Goal: Task Accomplishment & Management: Manage account settings

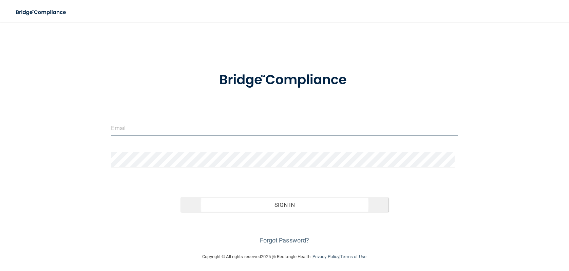
type input "[PERSON_NAME][EMAIL_ADDRESS][DOMAIN_NAME]"
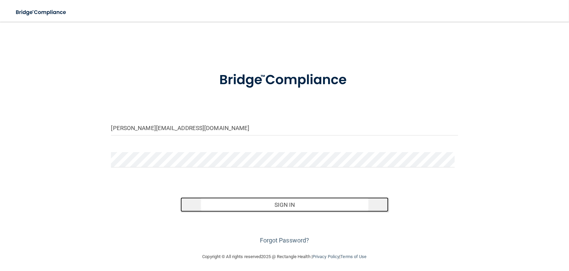
click at [281, 206] on button "Sign In" at bounding box center [285, 204] width 208 height 15
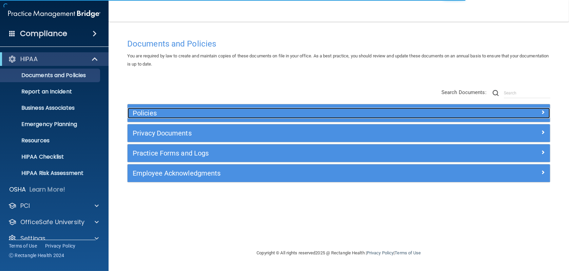
click at [152, 115] on h5 "Policies" at bounding box center [286, 112] width 307 height 7
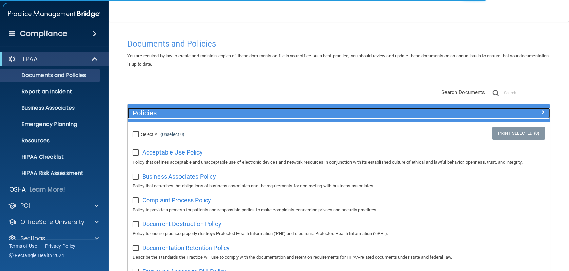
click at [152, 115] on h5 "Policies" at bounding box center [286, 112] width 307 height 7
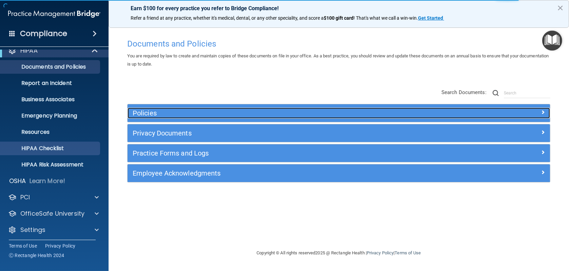
scroll to position [11, 0]
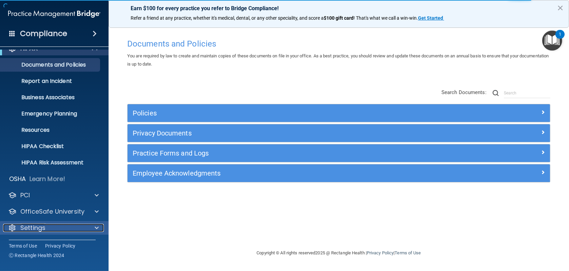
click at [40, 228] on p "Settings" at bounding box center [32, 228] width 25 height 8
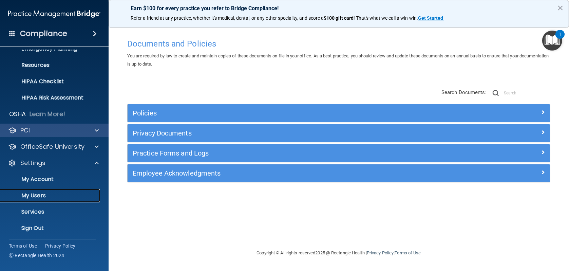
click at [58, 192] on p "My Users" at bounding box center [50, 195] width 93 height 7
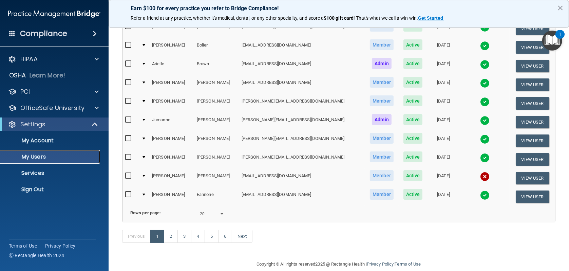
scroll to position [271, 0]
click at [480, 175] on img at bounding box center [485, 176] width 10 height 10
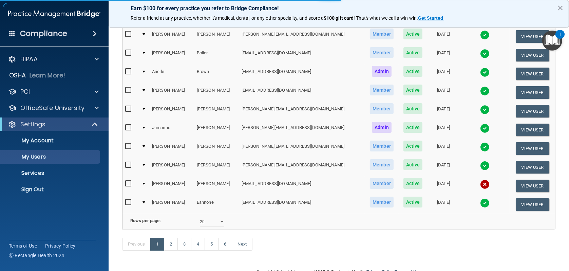
click at [480, 183] on img at bounding box center [485, 185] width 10 height 10
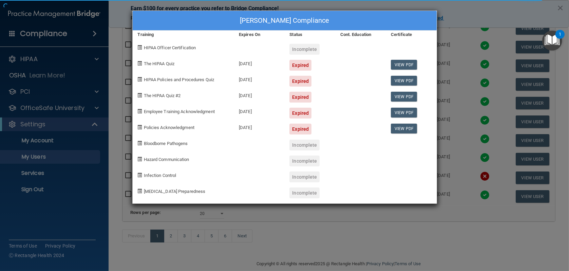
click at [448, 39] on div "[PERSON_NAME] Compliance Training Expires On Status Cont. Education Certificate…" at bounding box center [284, 135] width 569 height 271
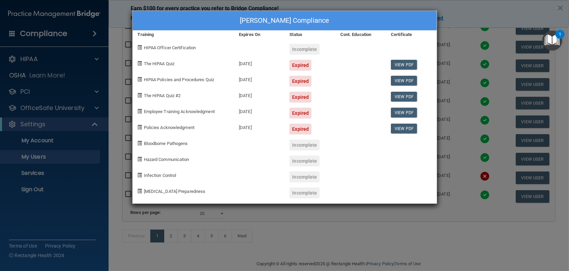
click at [452, 120] on div "[PERSON_NAME] Compliance Training Expires On Status Cont. Education Certificate…" at bounding box center [284, 135] width 569 height 271
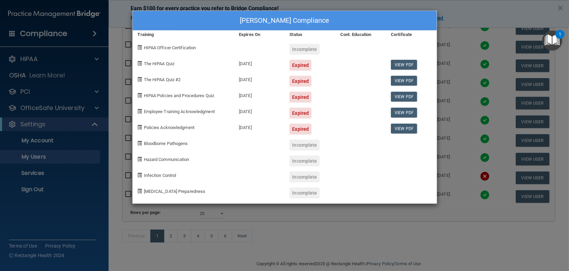
click at [219, 215] on div "[PERSON_NAME] Compliance Training Expires On Status Cont. Education Certificate…" at bounding box center [284, 135] width 569 height 271
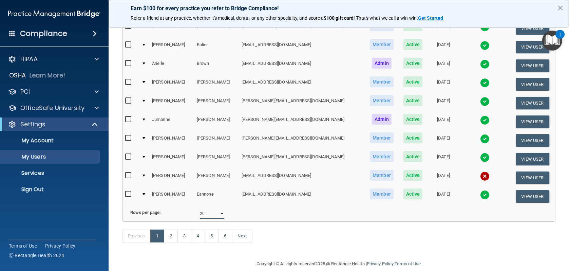
click at [219, 215] on select "10 20 30 40 all" at bounding box center [212, 213] width 24 height 10
select select "107"
click at [200, 210] on select "10 20 30 40 all" at bounding box center [212, 213] width 24 height 10
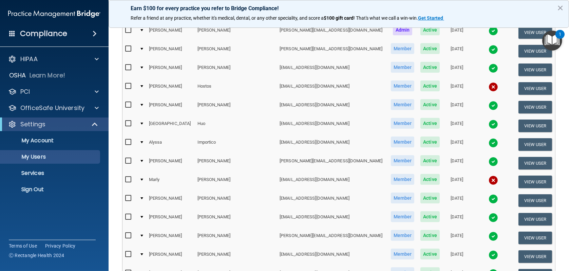
scroll to position [713, 0]
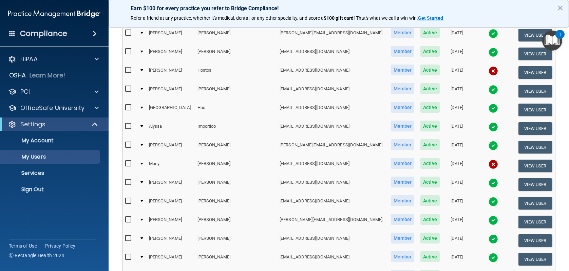
click at [489, 66] on img at bounding box center [494, 71] width 10 height 10
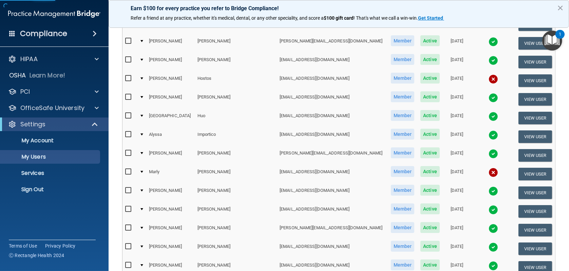
click at [489, 74] on img at bounding box center [494, 79] width 10 height 10
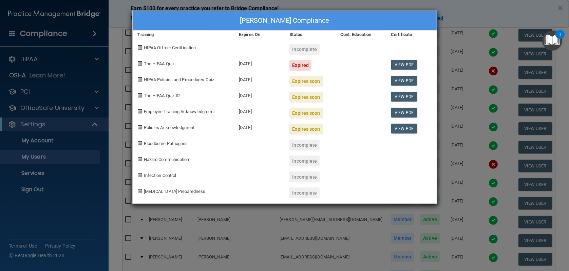
click at [448, 64] on div "[PERSON_NAME] Compliance Training Expires On Status Cont. Education Certificate…" at bounding box center [284, 135] width 569 height 271
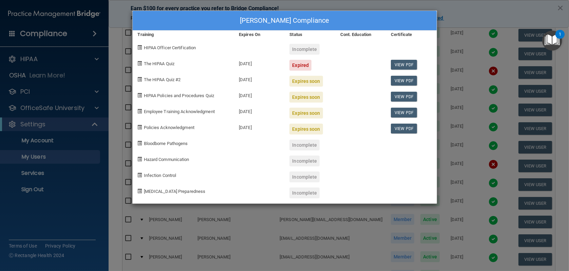
click at [470, 66] on div "[PERSON_NAME] Compliance Training Expires On Status Cont. Education Certificate…" at bounding box center [284, 135] width 569 height 271
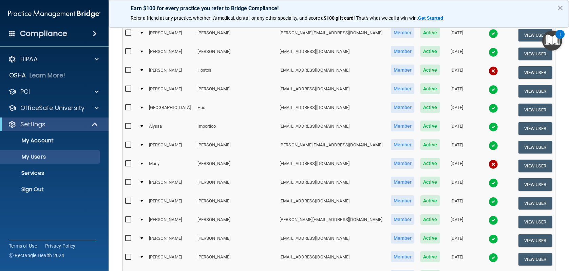
click at [489, 160] on img at bounding box center [494, 164] width 10 height 10
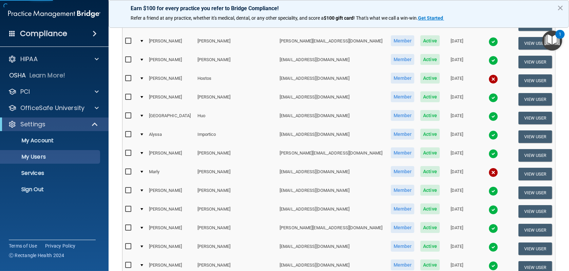
click at [489, 168] on img at bounding box center [494, 173] width 10 height 10
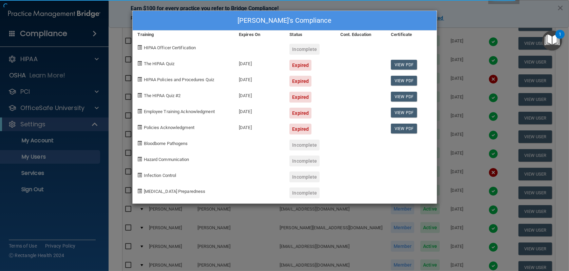
click at [470, 166] on div "[PERSON_NAME]'s Compliance Training Expires On Status Cont. Education Certifica…" at bounding box center [284, 135] width 569 height 271
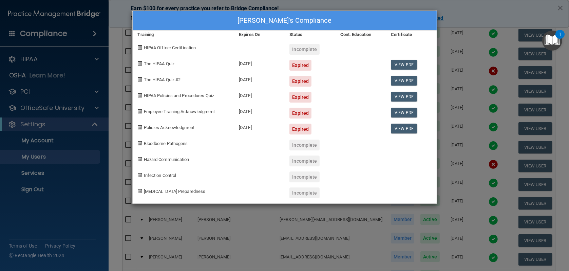
click at [447, 34] on div "[PERSON_NAME]'s Compliance Training Expires On Status Cont. Education Certifica…" at bounding box center [284, 135] width 569 height 271
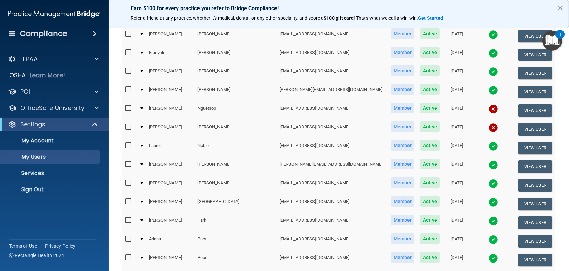
scroll to position [1086, 0]
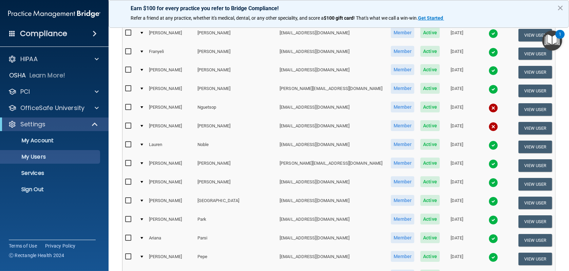
click at [489, 103] on img at bounding box center [494, 108] width 10 height 10
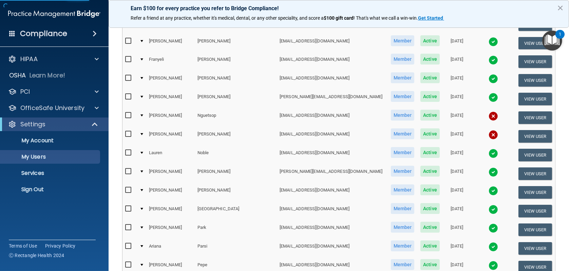
click at [489, 111] on img at bounding box center [494, 116] width 10 height 10
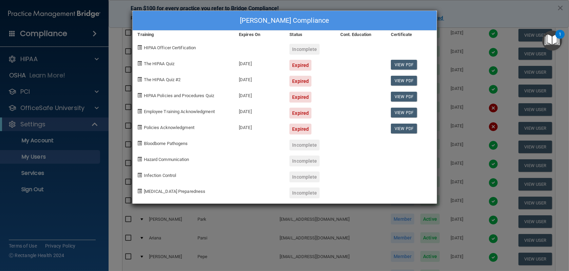
drag, startPoint x: 446, startPoint y: 39, endPoint x: 447, endPoint y: 42, distance: 3.5
click at [447, 39] on div "[PERSON_NAME] Compliance Training Expires On Status Cont. Education Certificate…" at bounding box center [284, 135] width 569 height 271
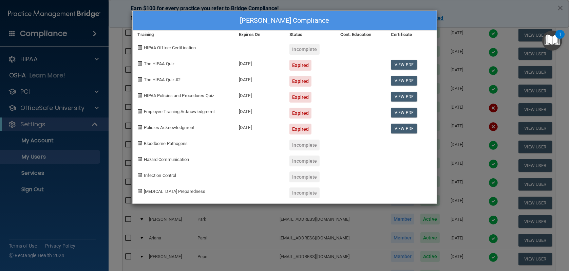
click at [450, 38] on div "[PERSON_NAME] Compliance Training Expires On Status Cont. Education Certificate…" at bounding box center [284, 135] width 569 height 271
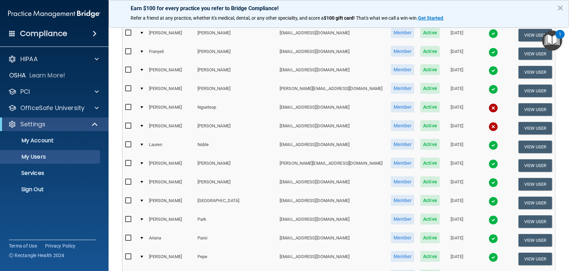
click at [489, 122] on img at bounding box center [494, 127] width 10 height 10
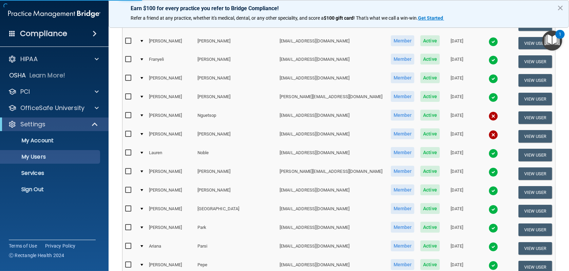
click at [489, 130] on img at bounding box center [494, 135] width 10 height 10
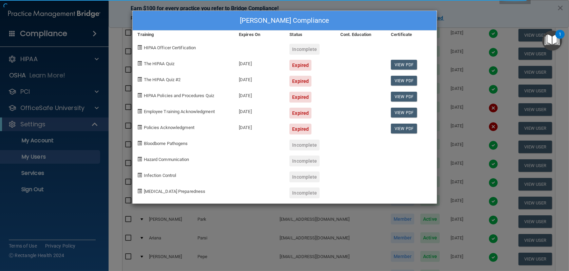
click at [456, 41] on div "[PERSON_NAME] Compliance Training Expires On Status Cont. Education Certificate…" at bounding box center [284, 135] width 569 height 271
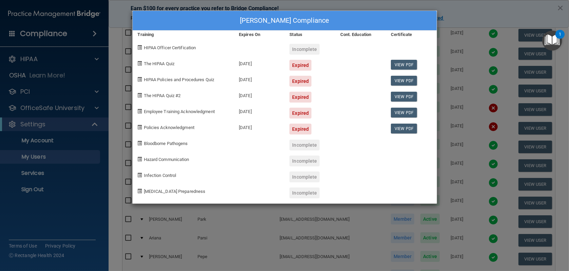
click at [451, 44] on div "[PERSON_NAME] Compliance Training Expires On Status Cont. Education Certificate…" at bounding box center [284, 135] width 569 height 271
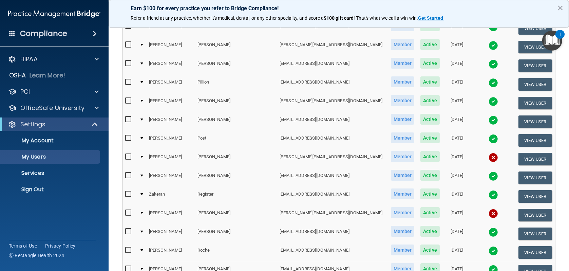
scroll to position [1357, 0]
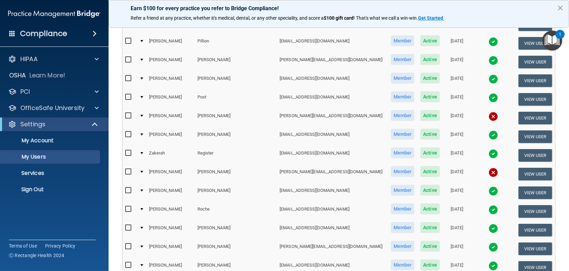
click at [489, 168] on img at bounding box center [494, 173] width 10 height 10
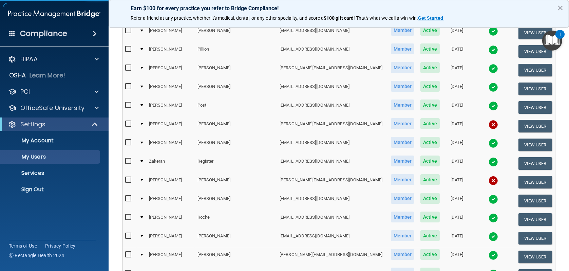
click at [489, 176] on img at bounding box center [494, 181] width 10 height 10
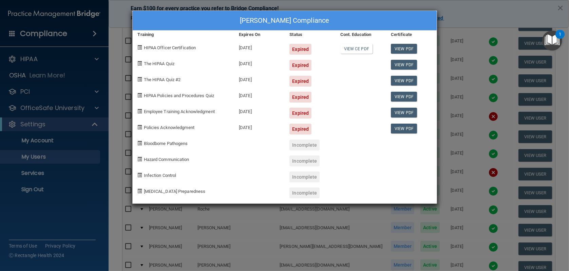
click at [462, 36] on div "[PERSON_NAME] Compliance Training Expires On Status Cont. Education Certificate…" at bounding box center [284, 135] width 569 height 271
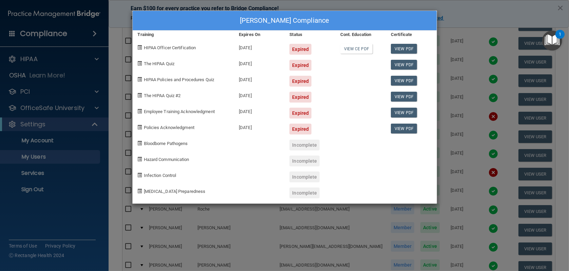
click at [454, 38] on div "[PERSON_NAME] Compliance Training Expires On Status Cont. Education Certificate…" at bounding box center [284, 135] width 569 height 271
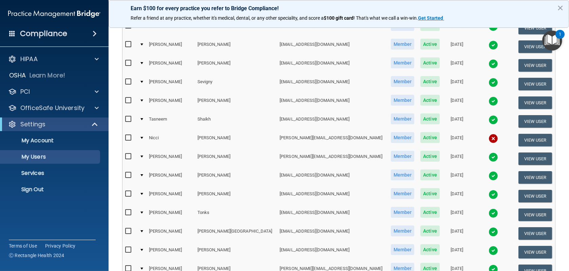
scroll to position [1595, 0]
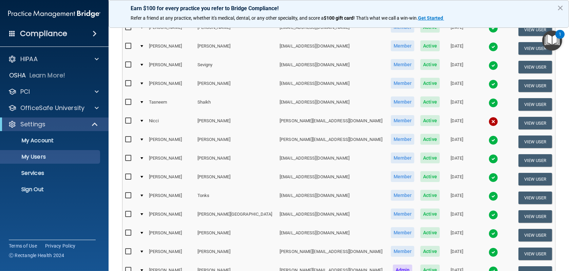
click at [489, 117] on img at bounding box center [494, 122] width 10 height 10
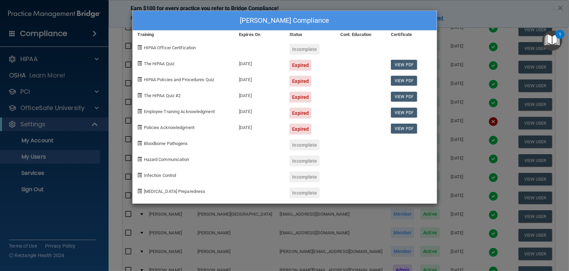
click at [469, 20] on div "[PERSON_NAME] Compliance Training Expires On Status Cont. Education Certificate…" at bounding box center [284, 135] width 569 height 271
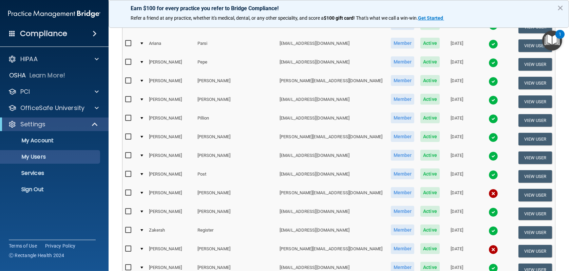
scroll to position [1186, 0]
